Goal: Information Seeking & Learning: Learn about a topic

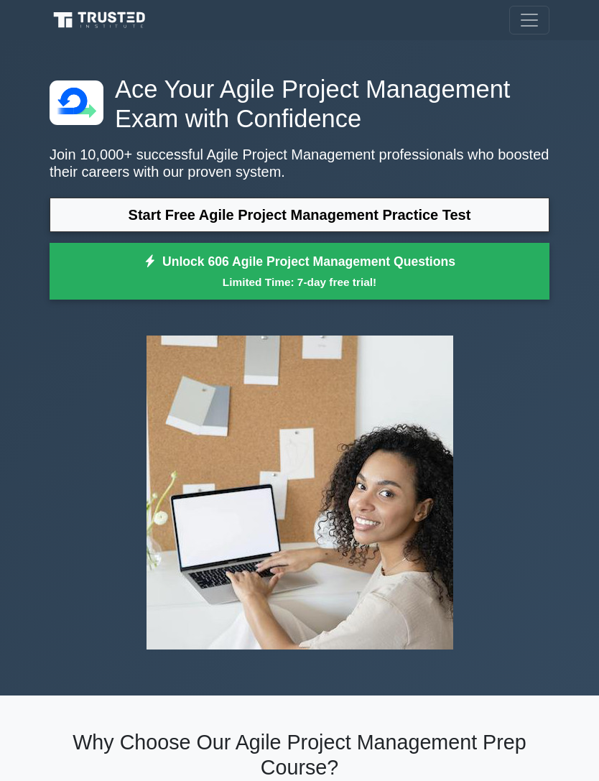
click at [94, 232] on link "Start Free Agile Project Management Practice Test" at bounding box center [300, 215] width 500 height 35
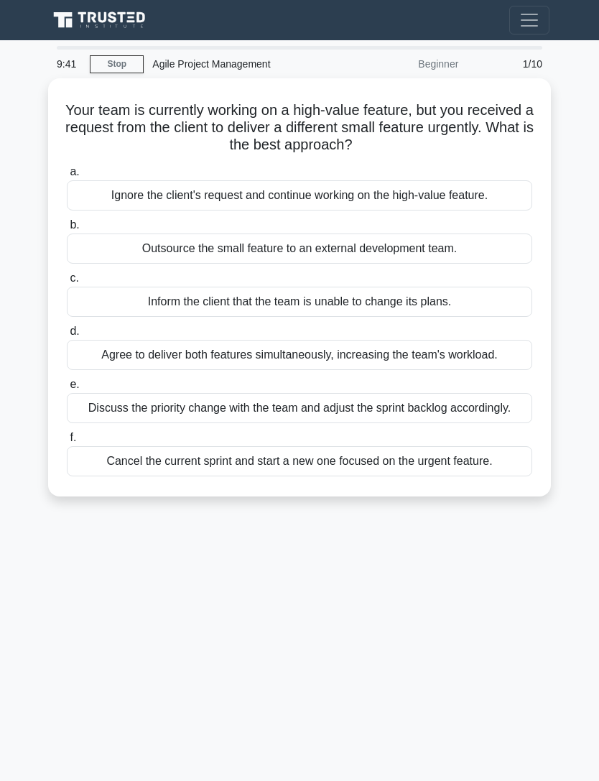
click at [139, 423] on div "Discuss the priority change with the team and adjust the sprint backlog accordi…" at bounding box center [300, 408] width 466 height 30
click at [67, 390] on input "e. Discuss the priority change with the team and adjust the sprint backlog acco…" at bounding box center [67, 384] width 0 height 9
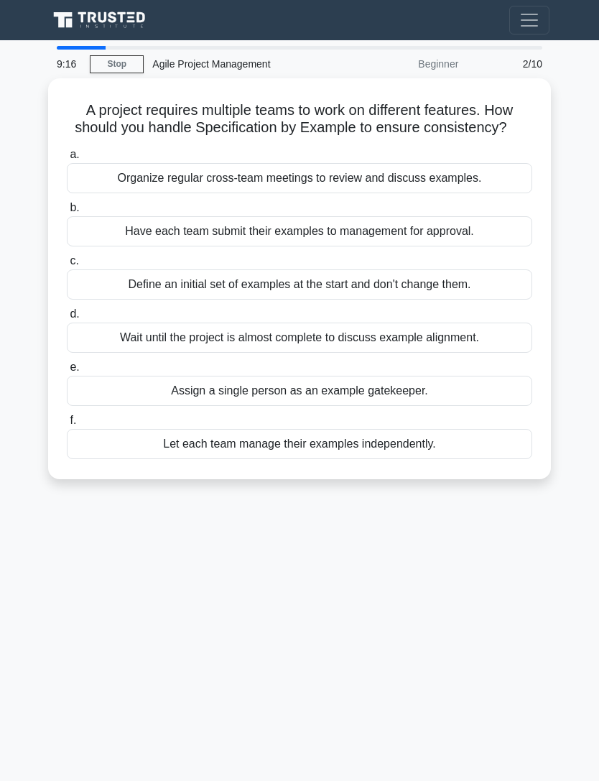
click at [132, 193] on div "Organize regular cross-team meetings to review and discuss examples." at bounding box center [300, 178] width 466 height 30
click at [67, 160] on input "a. Organize regular cross-team meetings to review and discuss examples." at bounding box center [67, 154] width 0 height 9
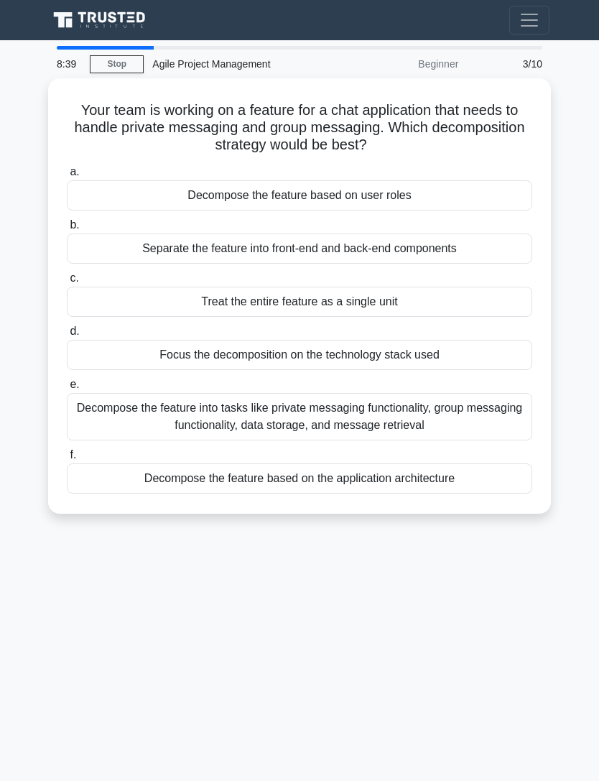
click at [168, 479] on div "Decompose the feature based on the application architecture" at bounding box center [300, 479] width 466 height 30
click at [67, 460] on input "f. Decompose the feature based on the application architecture" at bounding box center [67, 455] width 0 height 9
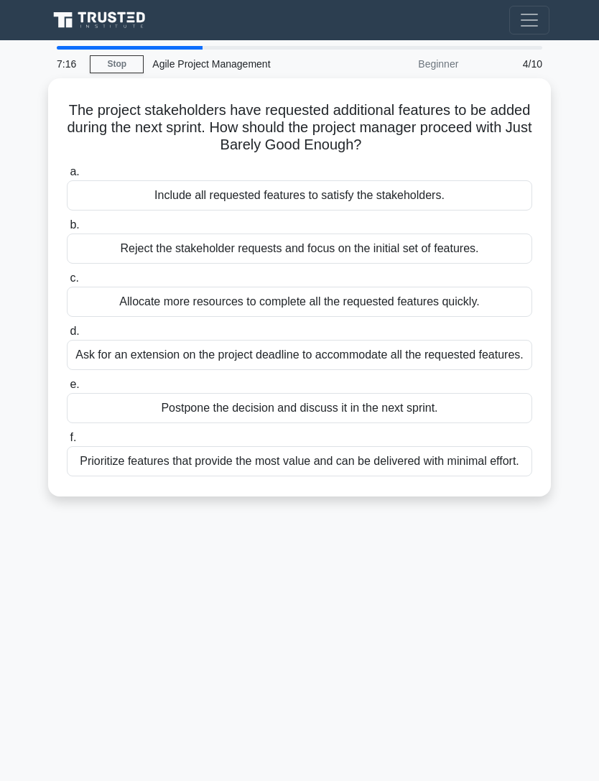
click at [121, 477] on div "Prioritize features that provide the most value and can be delivered with minim…" at bounding box center [300, 461] width 466 height 30
click at [67, 443] on input "f. Prioritize features that provide the most value and can be delivered with mi…" at bounding box center [67, 437] width 0 height 9
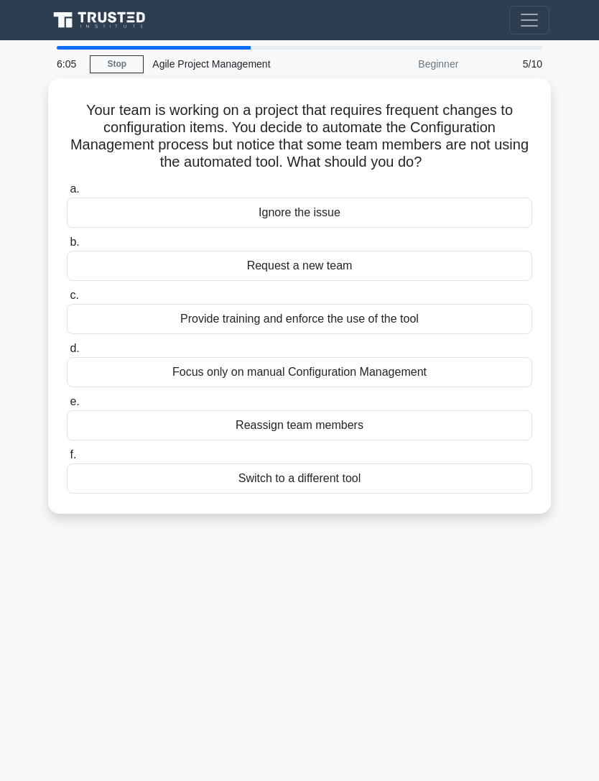
click at [124, 326] on div "Provide training and enforce the use of the tool" at bounding box center [300, 319] width 466 height 30
click at [67, 300] on input "c. Provide training and enforce the use of the tool" at bounding box center [67, 295] width 0 height 9
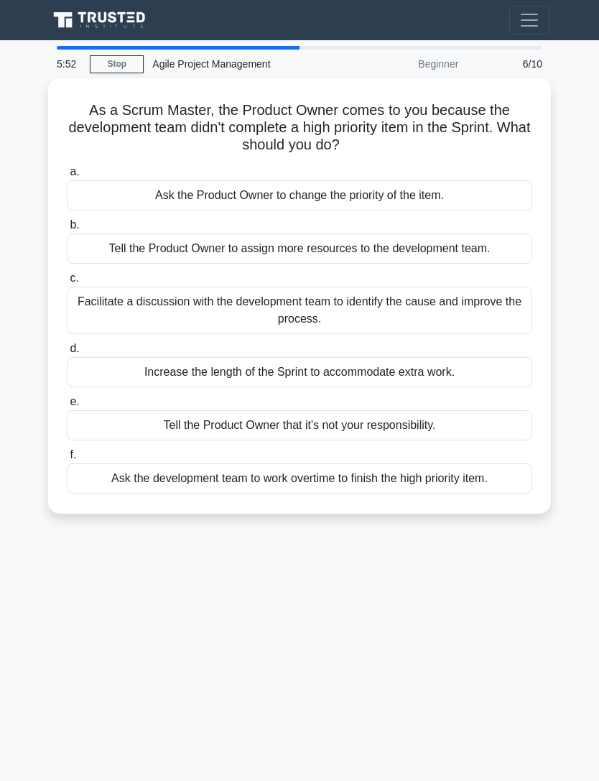
click at [79, 298] on div "Facilitate a discussion with the development team to identify the cause and imp…" at bounding box center [300, 310] width 466 height 47
click at [67, 283] on input "c. Facilitate a discussion with the development team to identify the cause and …" at bounding box center [67, 278] width 0 height 9
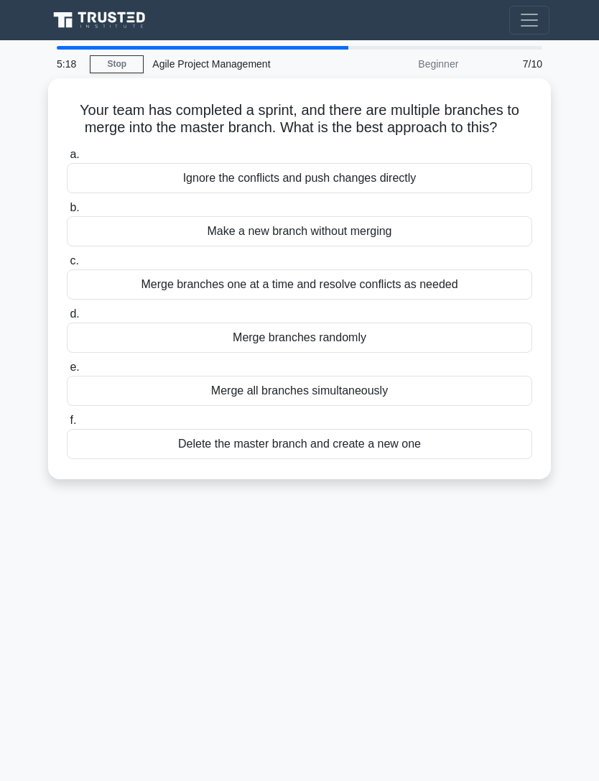
click at [114, 300] on div "Merge branches one at a time and resolve conflicts as needed" at bounding box center [300, 285] width 466 height 30
click at [67, 266] on input "c. Merge branches one at a time and resolve conflicts as needed" at bounding box center [67, 261] width 0 height 9
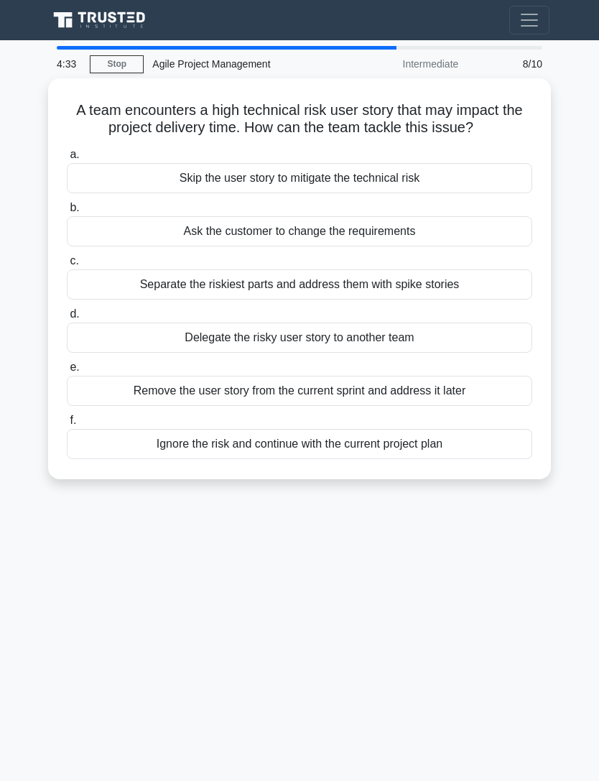
click at [114, 300] on div "Separate the riskiest parts and address them with spike stories" at bounding box center [300, 285] width 466 height 30
click at [67, 266] on input "c. Separate the riskiest parts and address them with spike stories" at bounding box center [67, 261] width 0 height 9
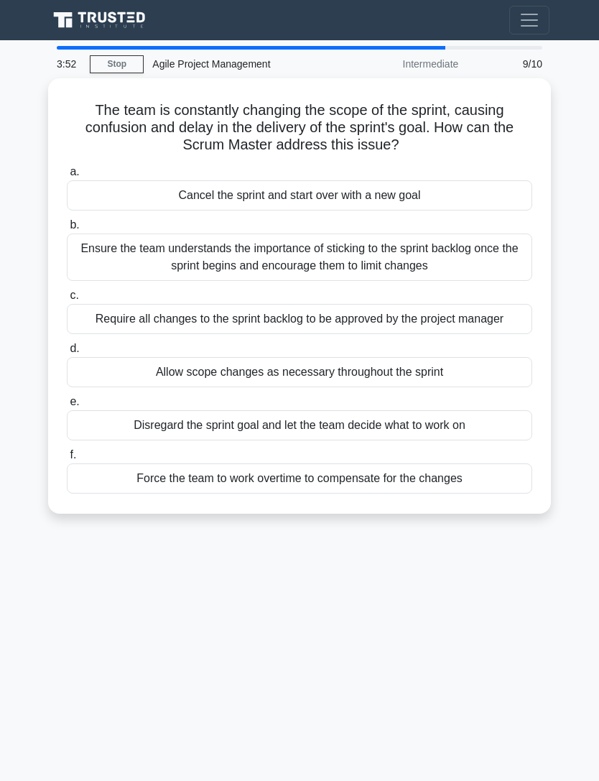
click at [96, 322] on div "Require all changes to the sprint backlog to be approved by the project manager" at bounding box center [300, 319] width 466 height 30
click at [67, 300] on input "c. Require all changes to the sprint backlog to be approved by the project mana…" at bounding box center [67, 295] width 0 height 9
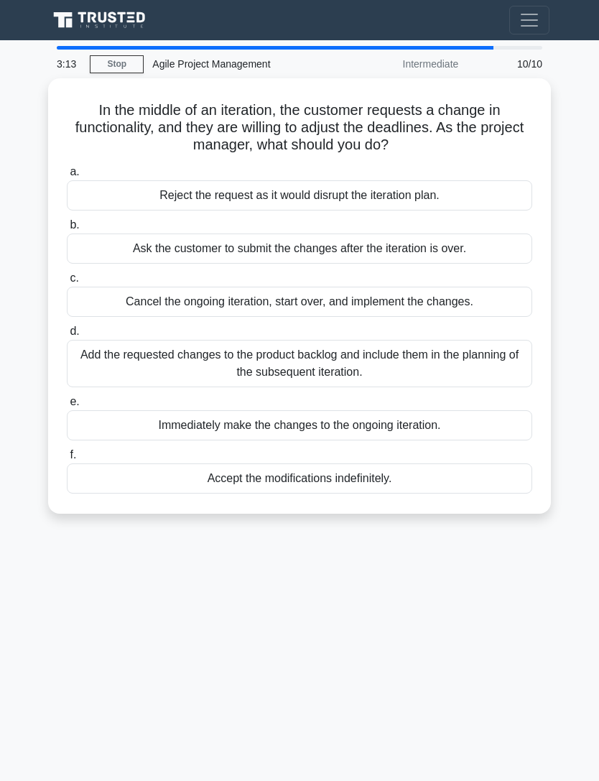
click at [93, 346] on div "Add the requested changes to the product backlog and include them in the planni…" at bounding box center [300, 363] width 466 height 47
click at [67, 336] on input "d. Add the requested changes to the product backlog and include them in the pla…" at bounding box center [67, 331] width 0 height 9
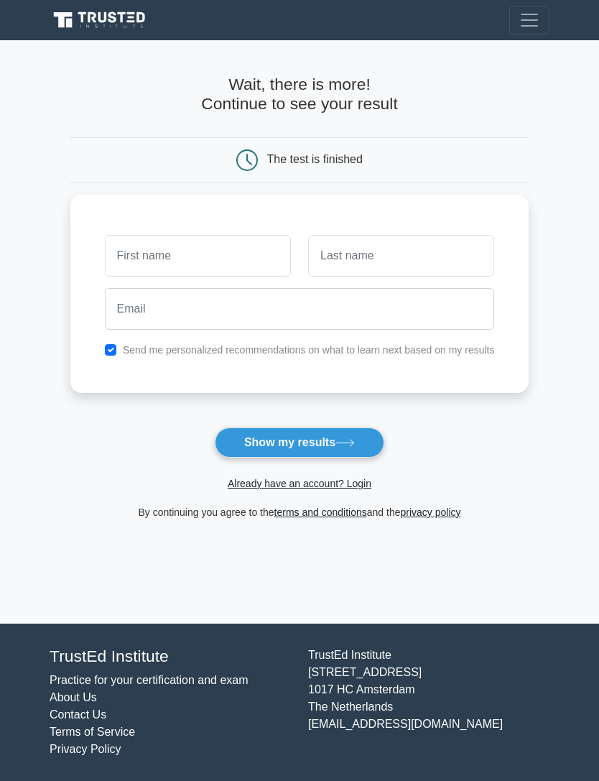
click at [319, 454] on button "Show my results" at bounding box center [300, 443] width 170 height 30
click at [105, 349] on input "checkbox" at bounding box center [111, 350] width 12 height 12
checkbox input "false"
click at [219, 265] on input "text" at bounding box center [198, 256] width 186 height 42
type input "[PERSON_NAME]"
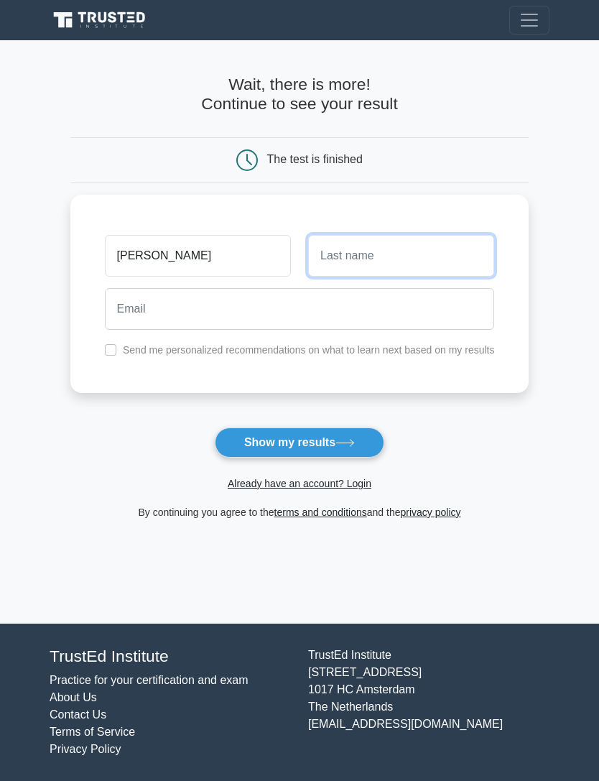
click at [421, 261] on input "text" at bounding box center [401, 256] width 186 height 42
type input "[PERSON_NAME]"
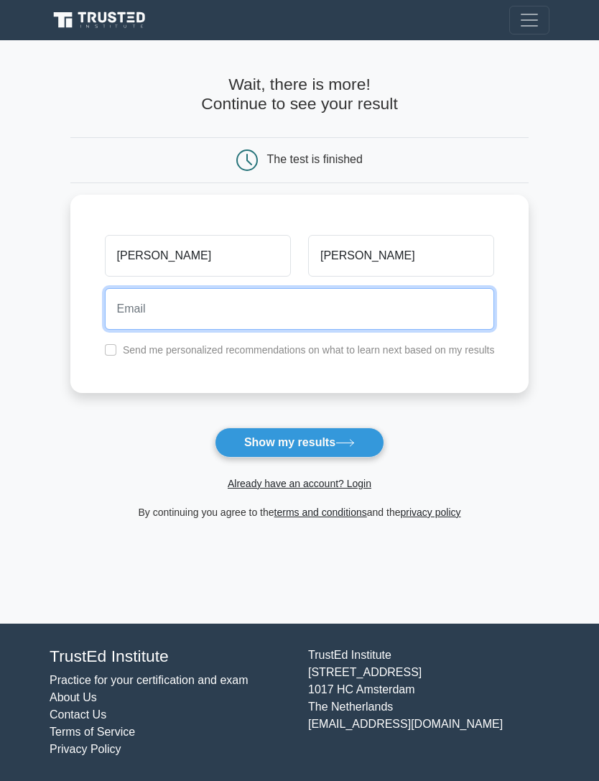
click at [387, 317] on input "email" at bounding box center [300, 309] width 390 height 42
type input "richrufus@ymail.com"
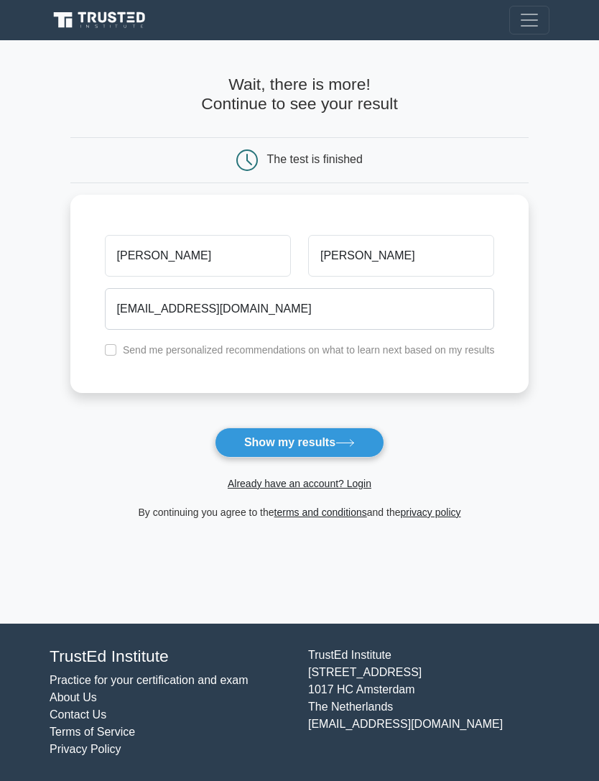
click at [346, 446] on icon at bounding box center [345, 443] width 19 height 8
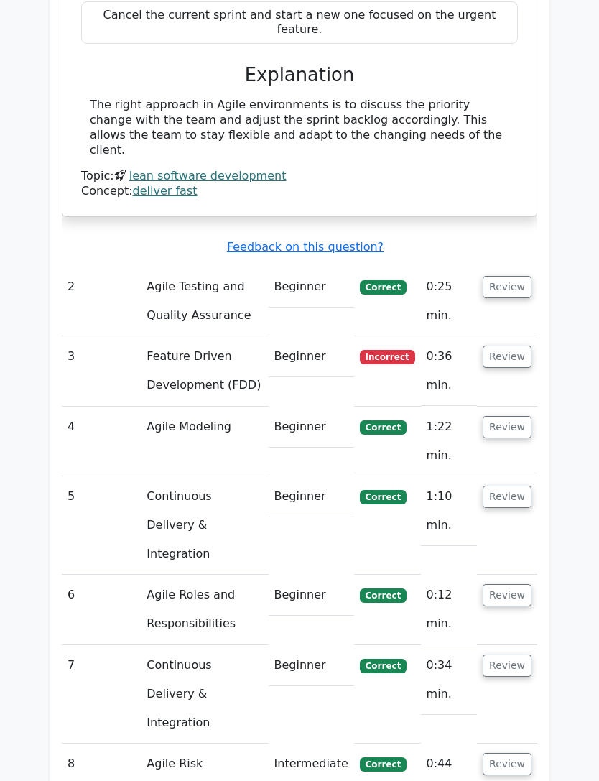
scroll to position [1768, 0]
click at [509, 346] on button "Review" at bounding box center [507, 357] width 49 height 22
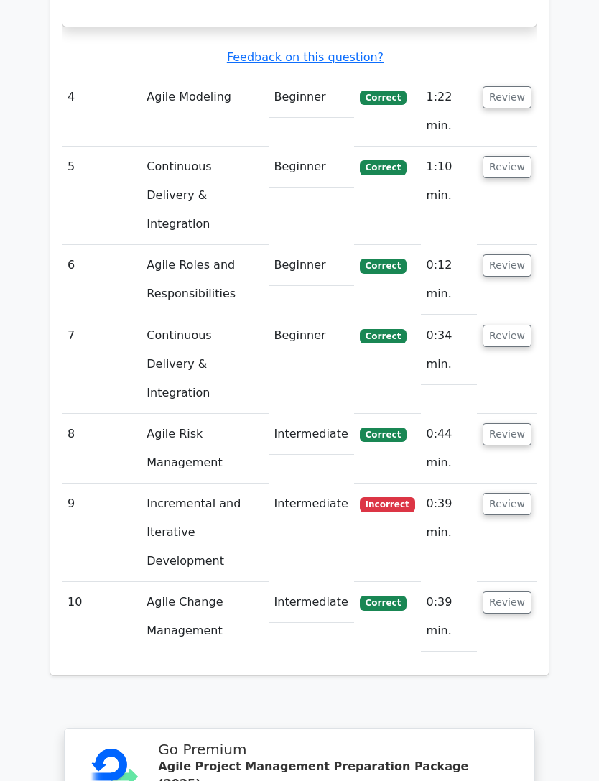
scroll to position [2823, 0]
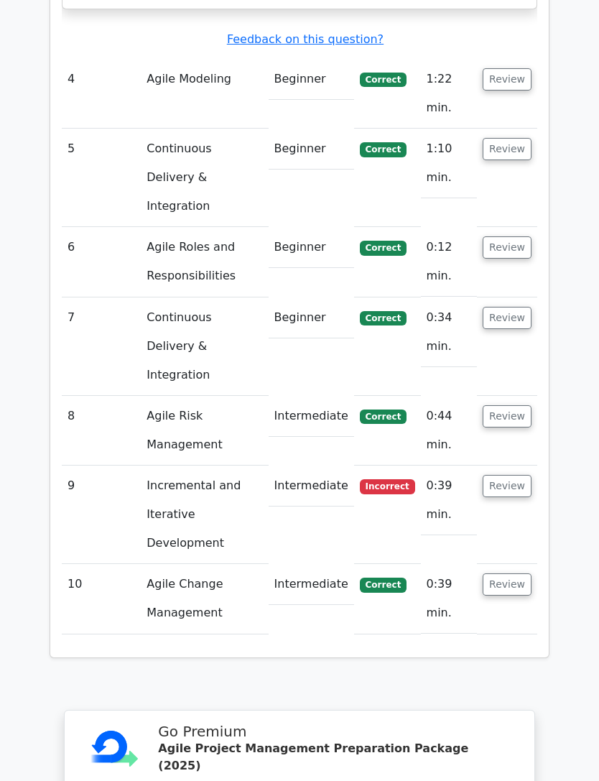
click at [520, 475] on button "Review" at bounding box center [507, 486] width 49 height 22
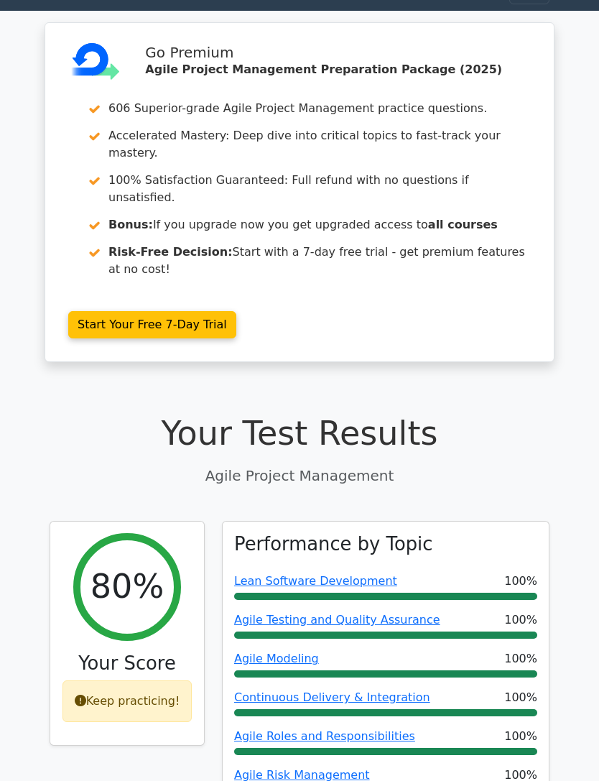
scroll to position [0, 0]
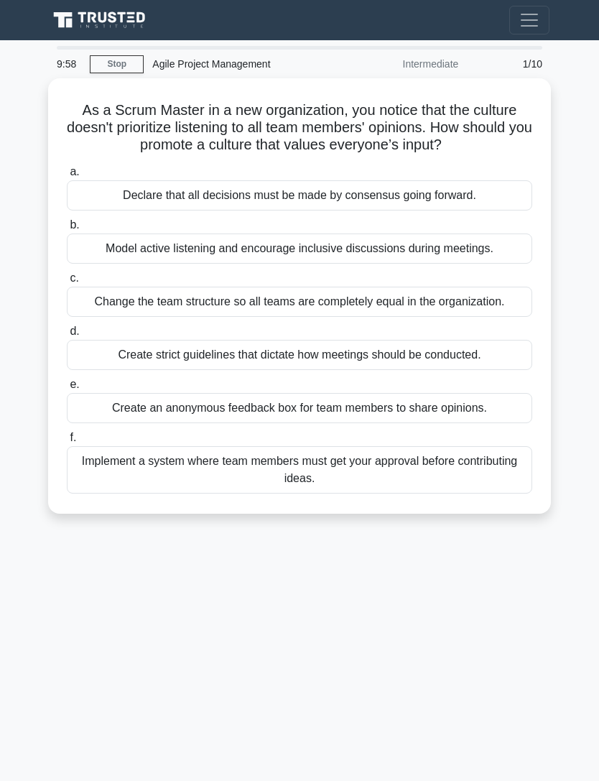
click at [537, 10] on span "Toggle navigation" at bounding box center [530, 20] width 22 height 22
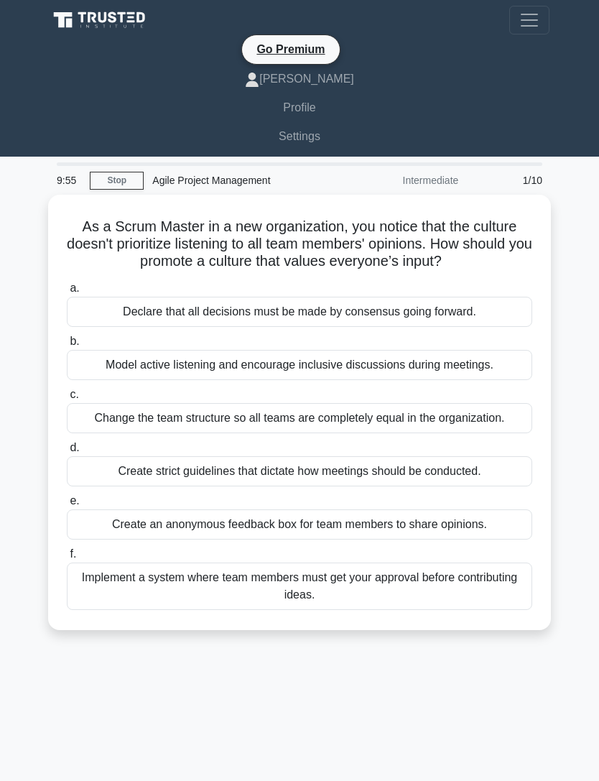
click at [105, 180] on link "Stop" at bounding box center [117, 181] width 54 height 18
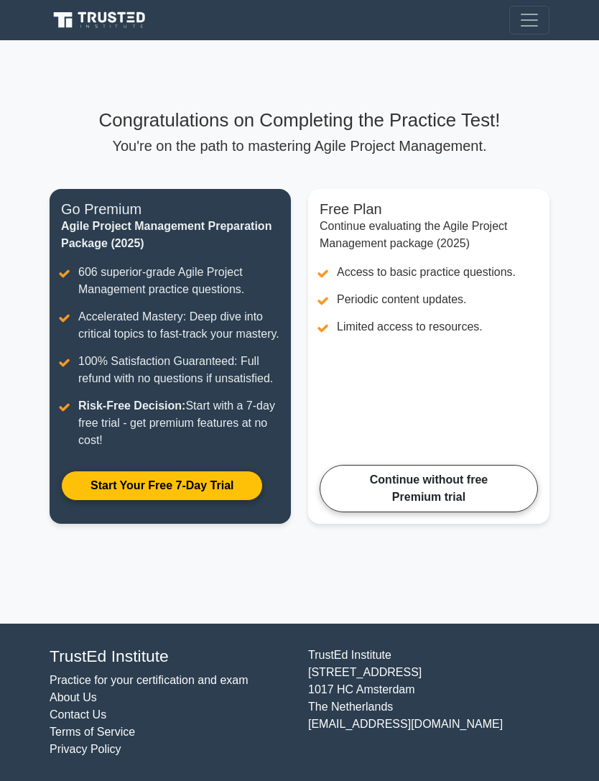
click at [390, 513] on link "Continue without free Premium trial" at bounding box center [429, 488] width 219 height 47
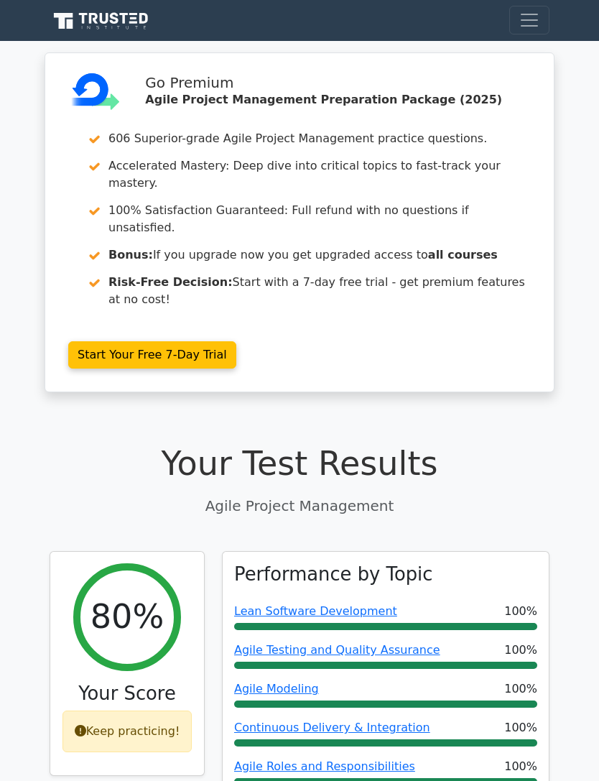
click at [533, 21] on span "Toggle navigation" at bounding box center [530, 20] width 22 height 22
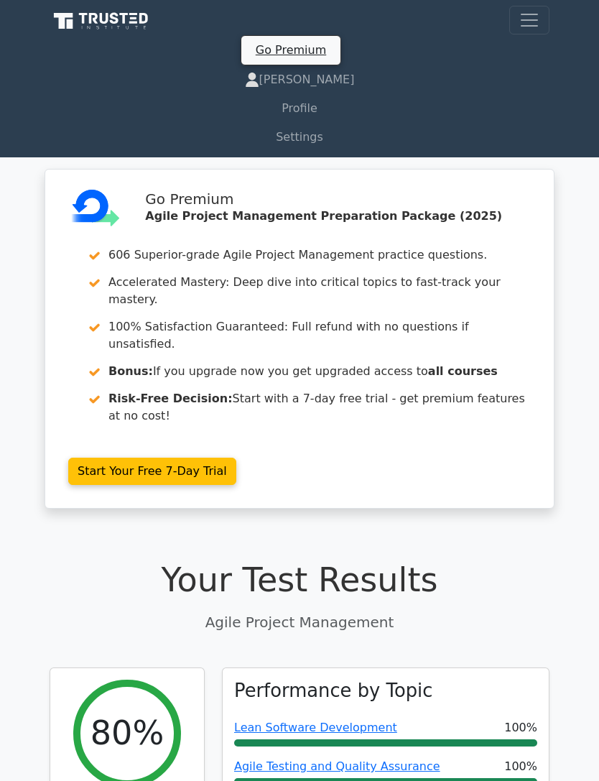
click at [469, 111] on link "Profile" at bounding box center [300, 108] width 500 height 29
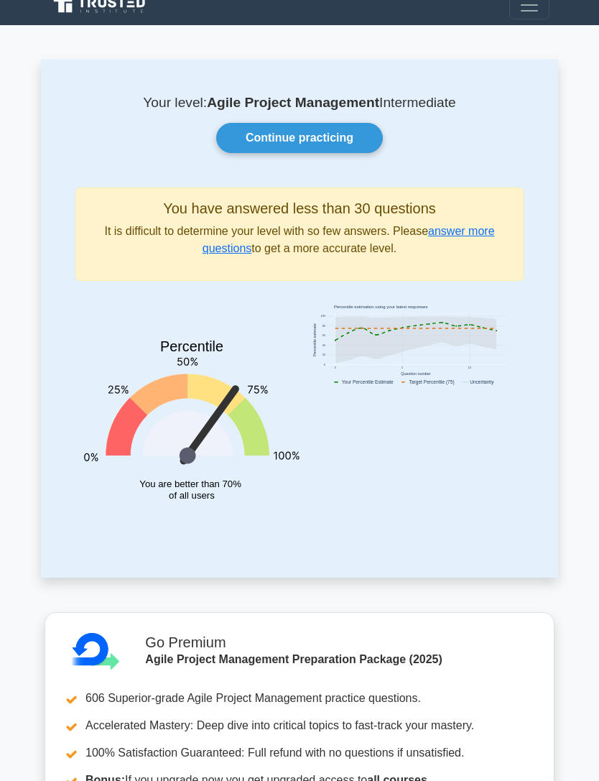
scroll to position [15, 0]
